Goal: Find specific page/section

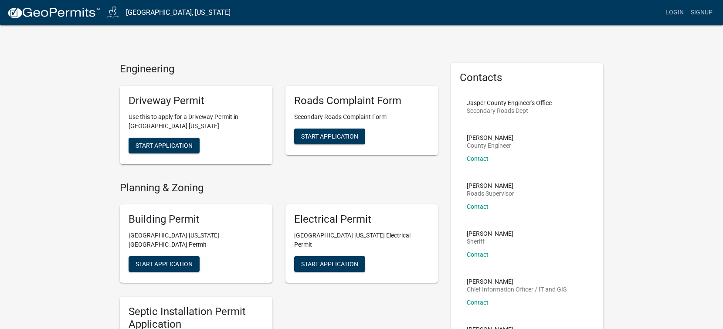
click at [66, 12] on img at bounding box center [53, 13] width 93 height 13
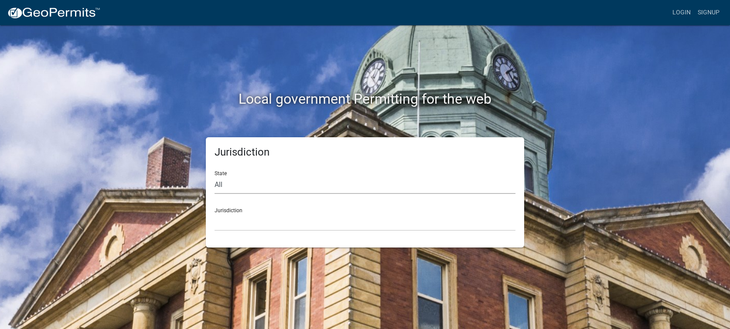
click at [239, 181] on select "All [US_STATE] [US_STATE] [US_STATE] [US_STATE] [US_STATE] [US_STATE] [US_STATE…" at bounding box center [364, 185] width 301 height 18
select select "[US_STATE]"
click at [214, 176] on select "All [US_STATE] [US_STATE] [US_STATE] [US_STATE] [US_STATE] [US_STATE] [US_STATE…" at bounding box center [364, 185] width 301 height 18
click at [252, 221] on select "[GEOGRAPHIC_DATA], [US_STATE] [GEOGRAPHIC_DATA], [US_STATE] [GEOGRAPHIC_DATA], …" at bounding box center [364, 222] width 301 height 18
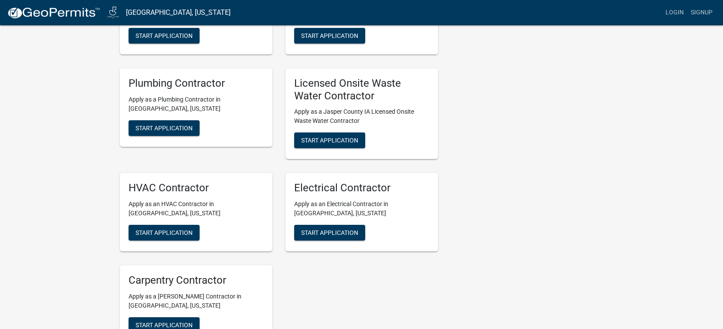
scroll to position [655, 0]
